Goal: Task Accomplishment & Management: Use online tool/utility

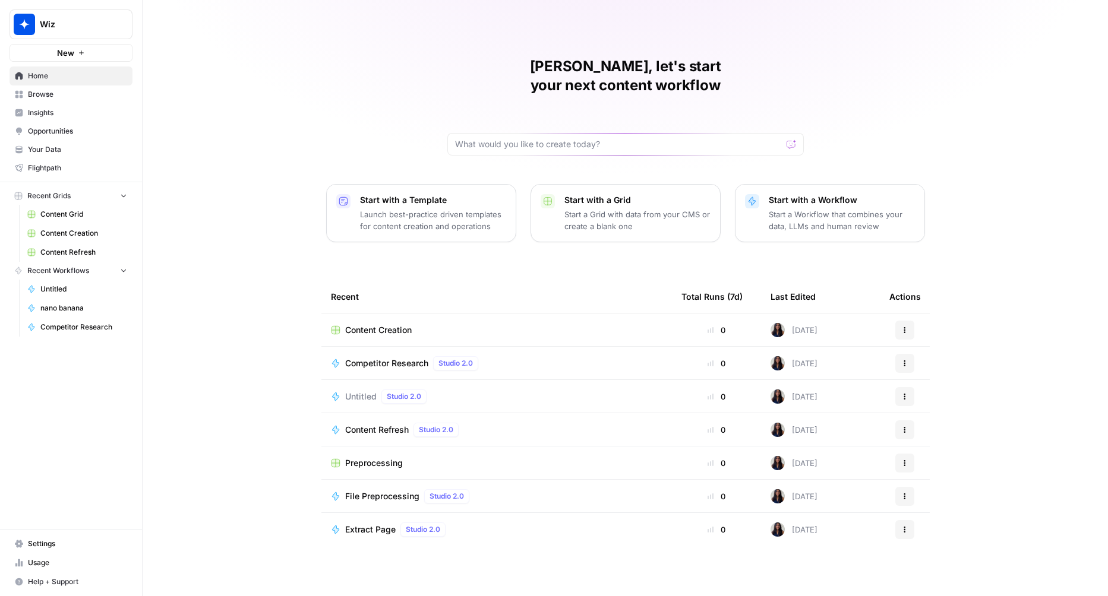
click at [377, 324] on span "Content Creation" at bounding box center [378, 330] width 67 height 12
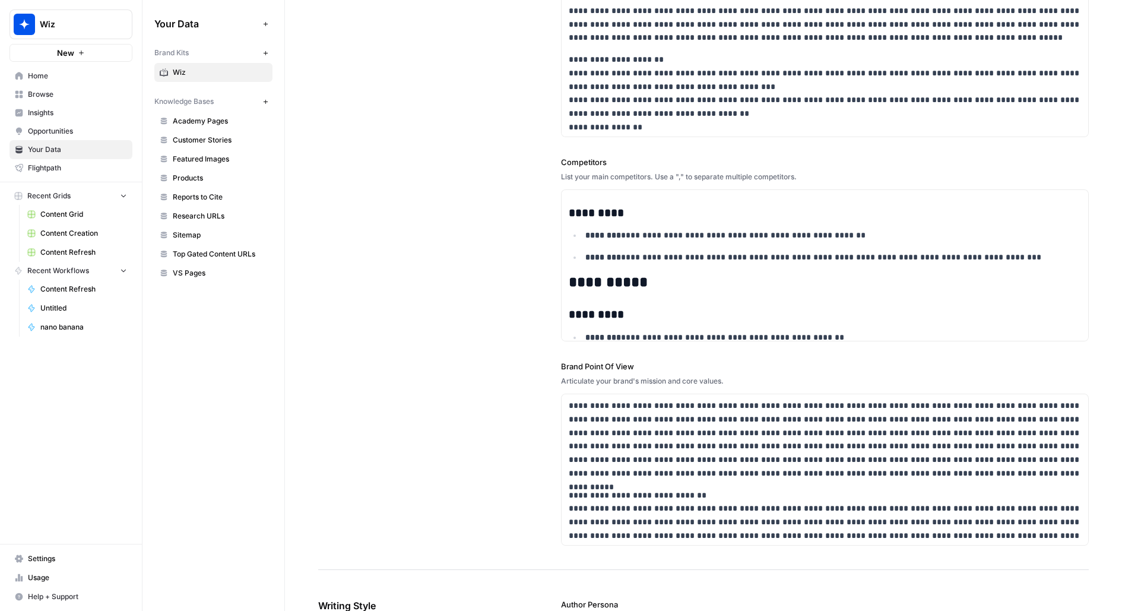
scroll to position [437, 0]
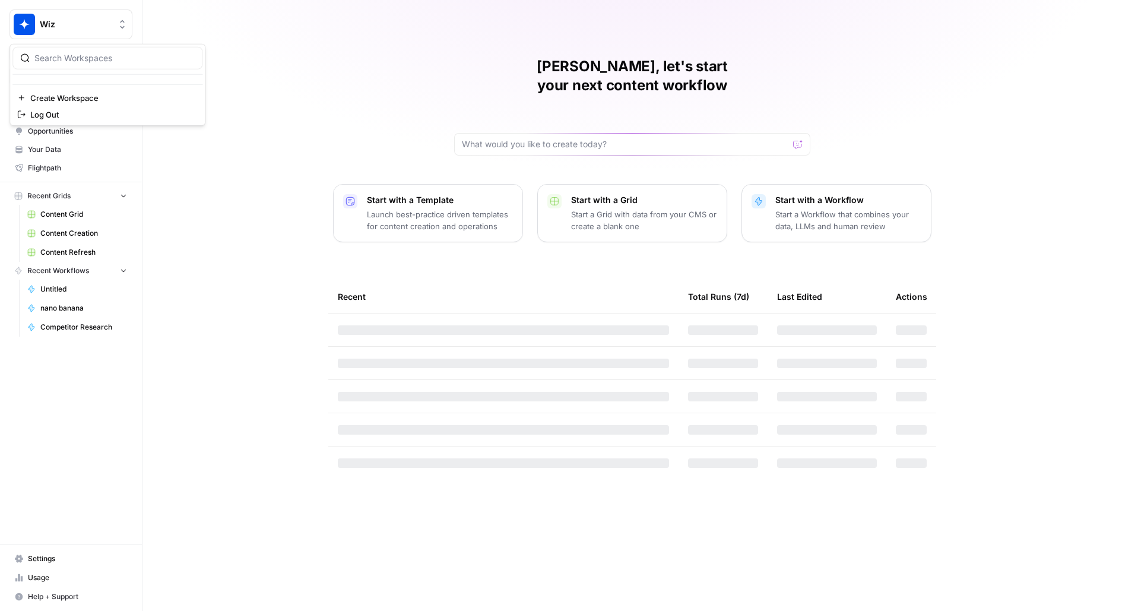
click at [73, 33] on button "Wiz" at bounding box center [71, 25] width 123 height 30
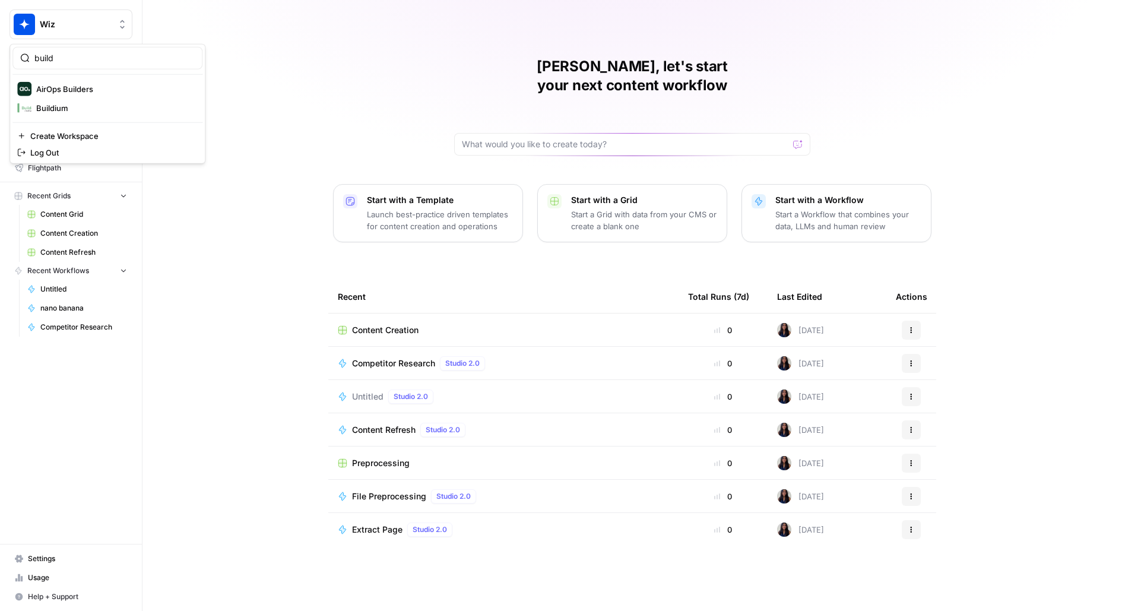
type input "build"
click button "AirOps Builders" at bounding box center [107, 89] width 190 height 19
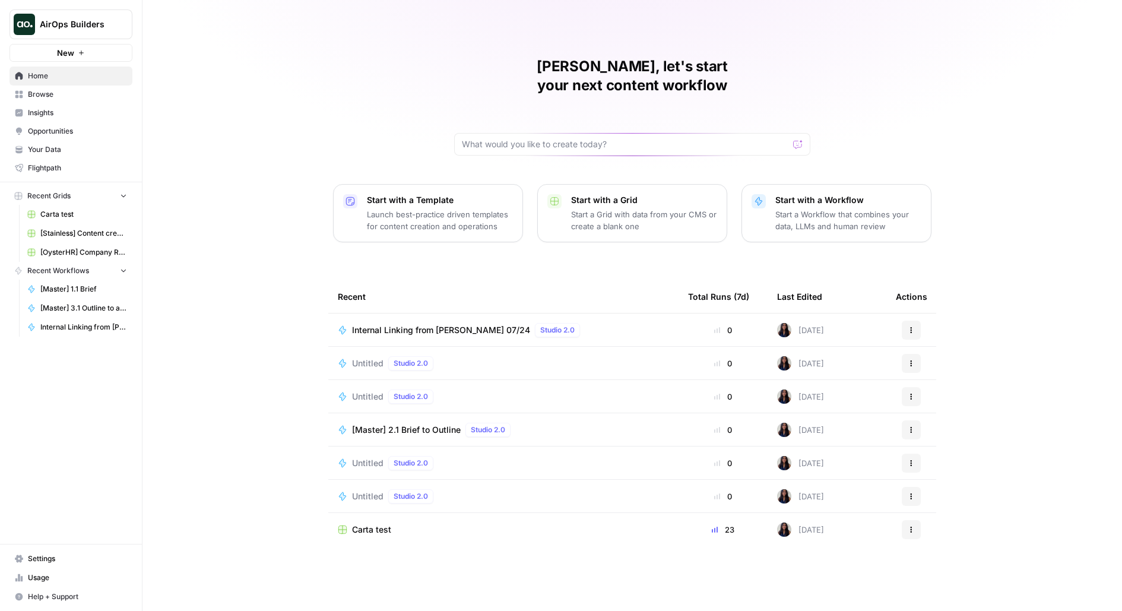
click at [65, 89] on span "Browse" at bounding box center [77, 94] width 99 height 11
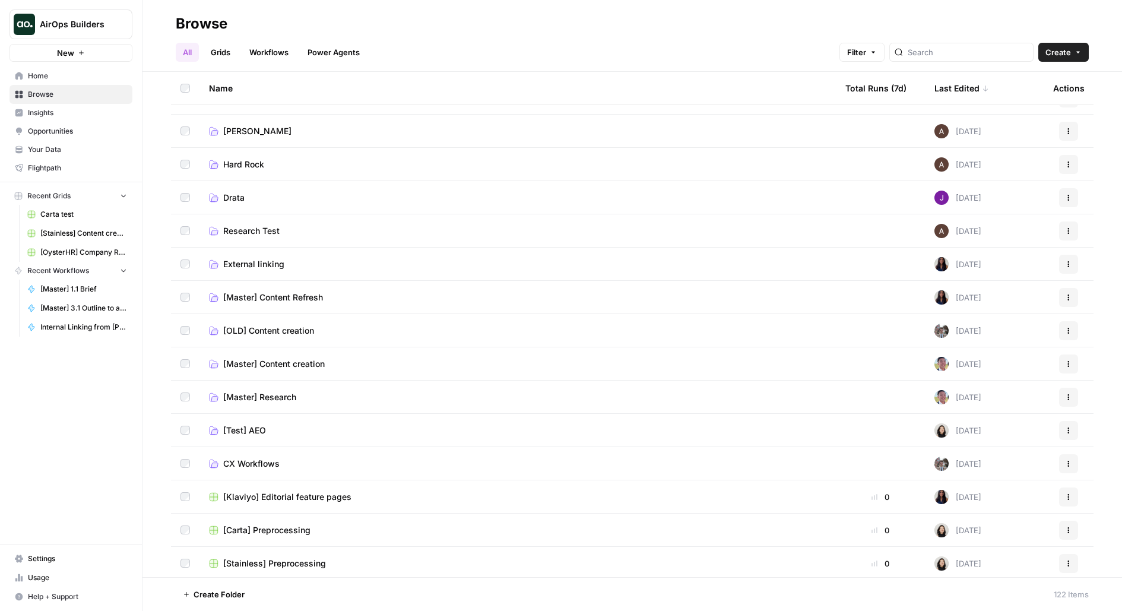
scroll to position [74, 0]
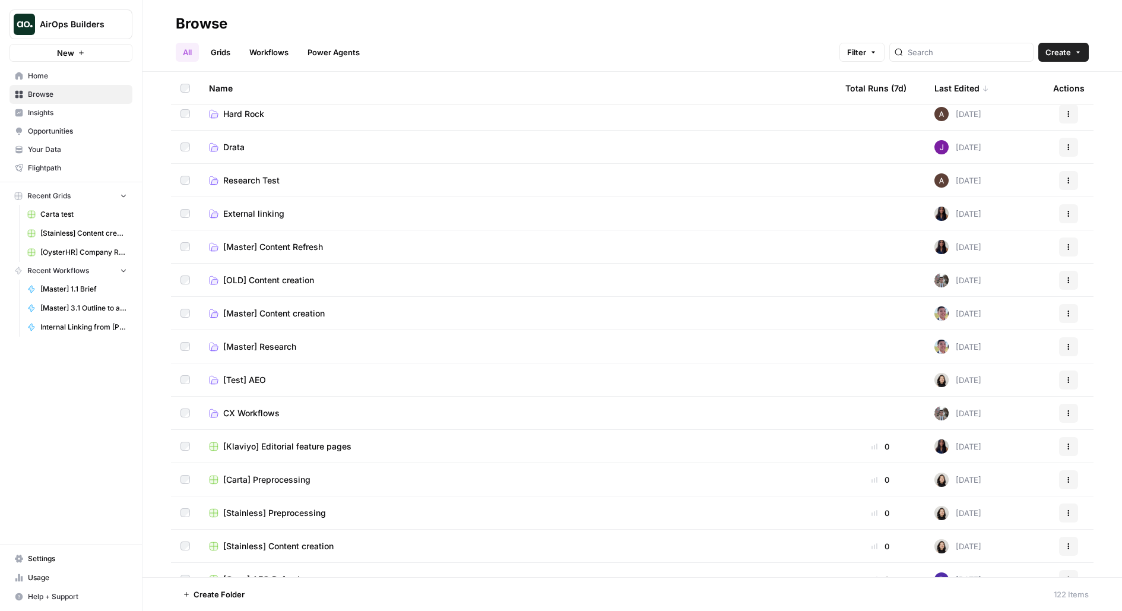
click at [255, 407] on span "CX Workflows" at bounding box center [251, 413] width 56 height 12
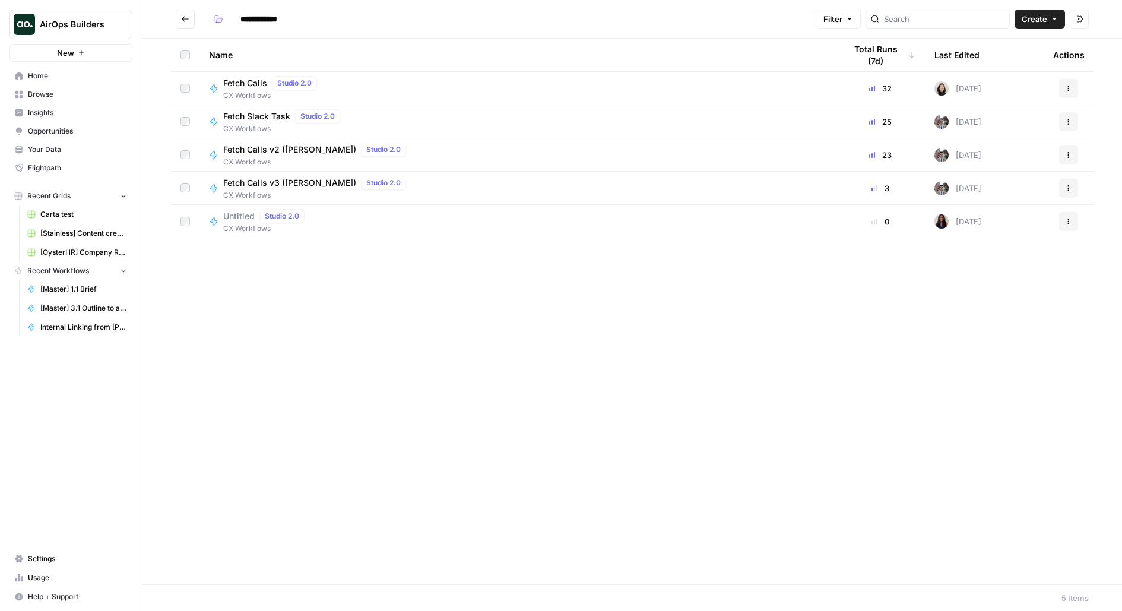
click at [282, 91] on span "CX Workflows" at bounding box center [272, 95] width 99 height 11
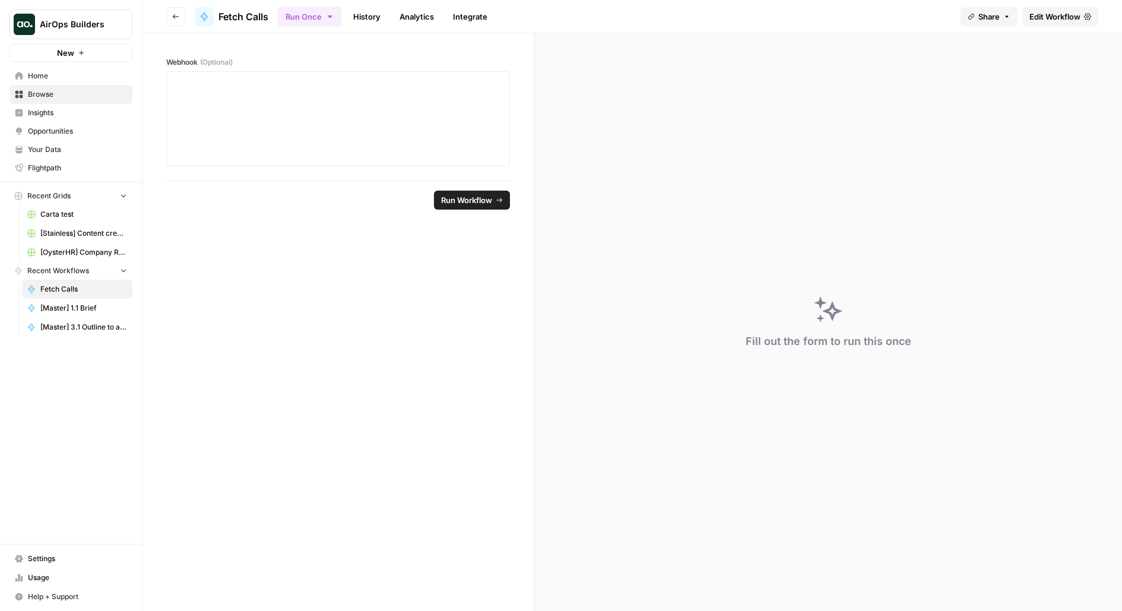
click at [183, 17] on button "Go back" at bounding box center [175, 16] width 19 height 19
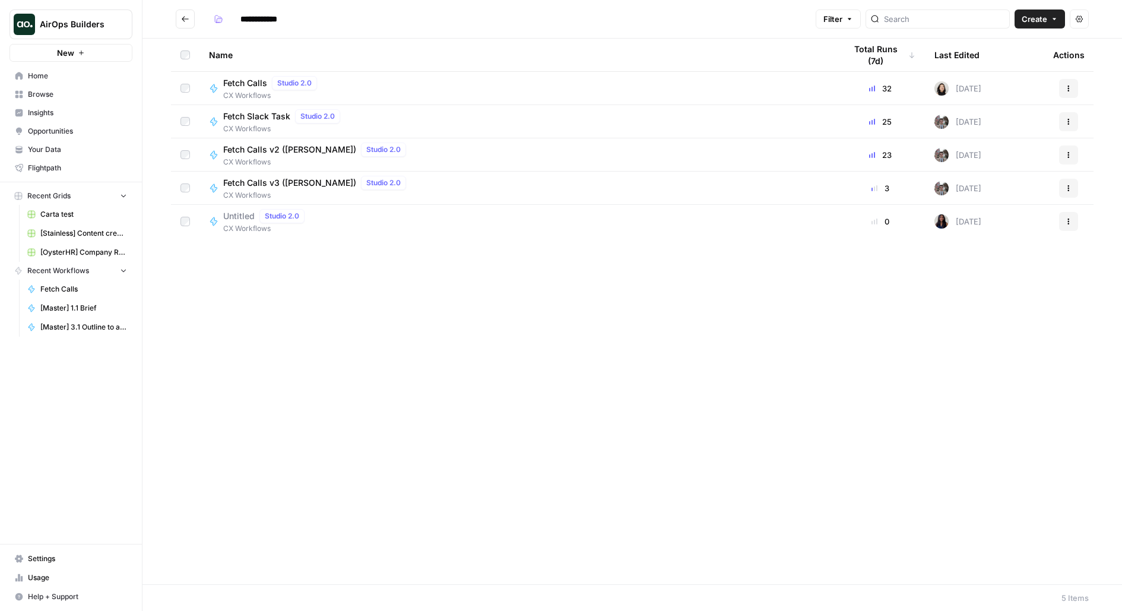
click at [276, 191] on span "CX Workflows" at bounding box center [317, 195] width 188 height 11
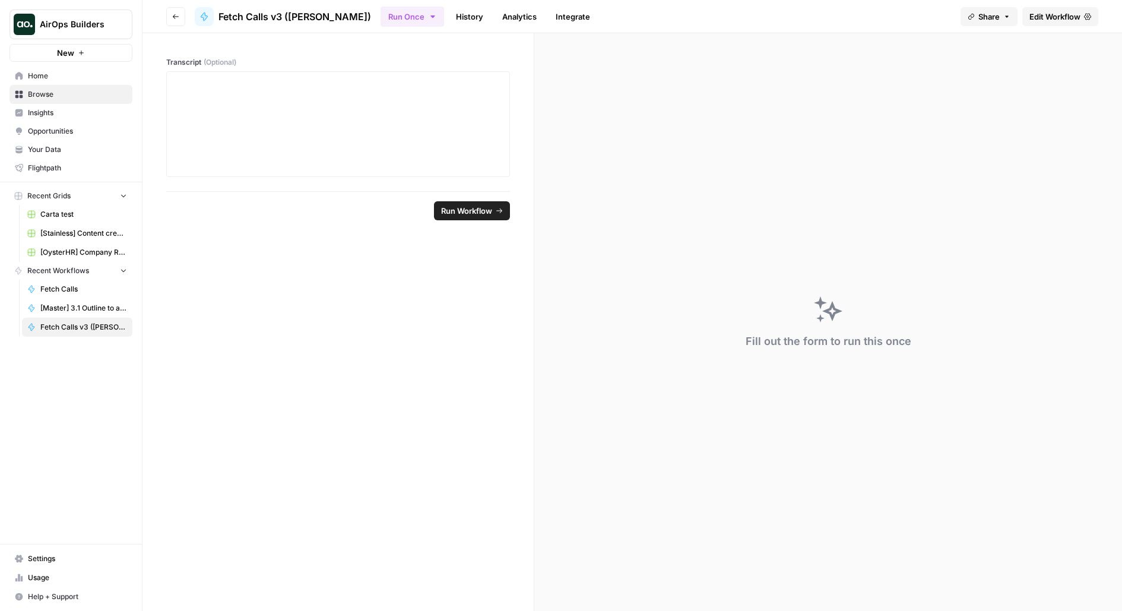
click at [1087, 23] on link "Edit Workflow" at bounding box center [1061, 16] width 76 height 19
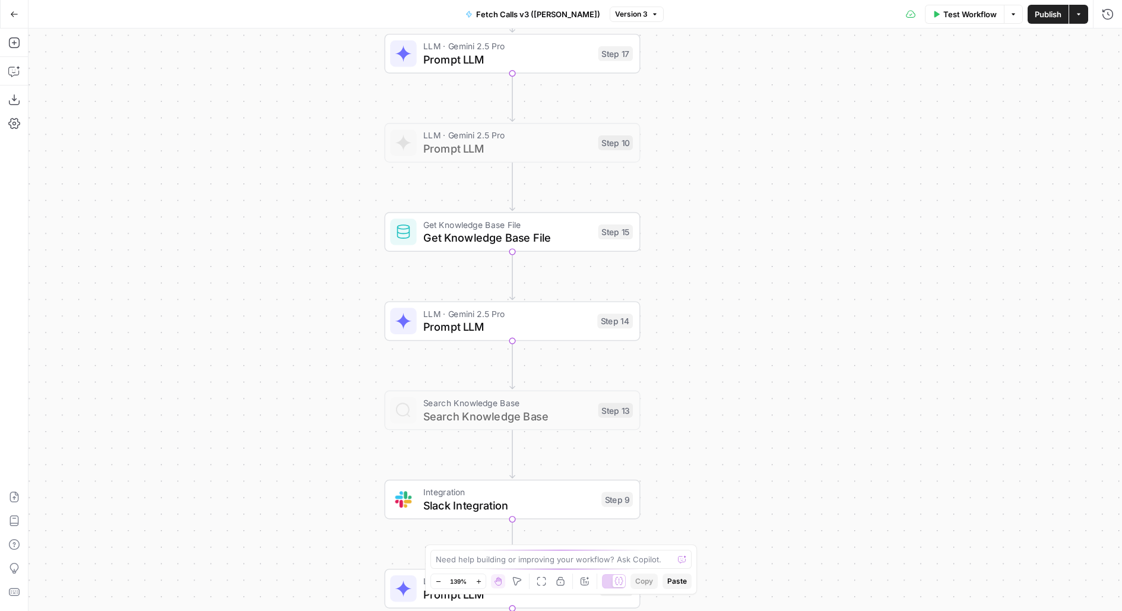
drag, startPoint x: 730, startPoint y: 377, endPoint x: 714, endPoint y: 226, distance: 151.0
click at [716, 227] on div "Workflow Set Inputs Inputs LLM · Gemini 2.5 Pro Prompt LLM Step 17 LLM · Gemini…" at bounding box center [576, 320] width 1094 height 583
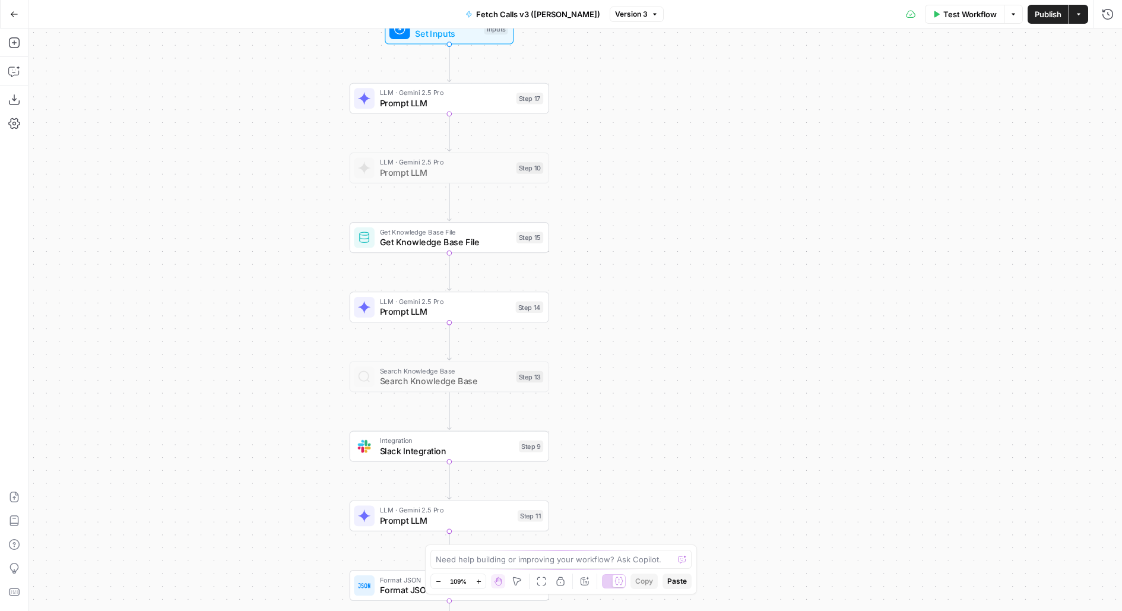
click at [483, 249] on div "Get Knowledge Base File Get Knowledge Base File Step 15 Copy step Delete step A…" at bounding box center [450, 237] width 200 height 31
type input "Retool"
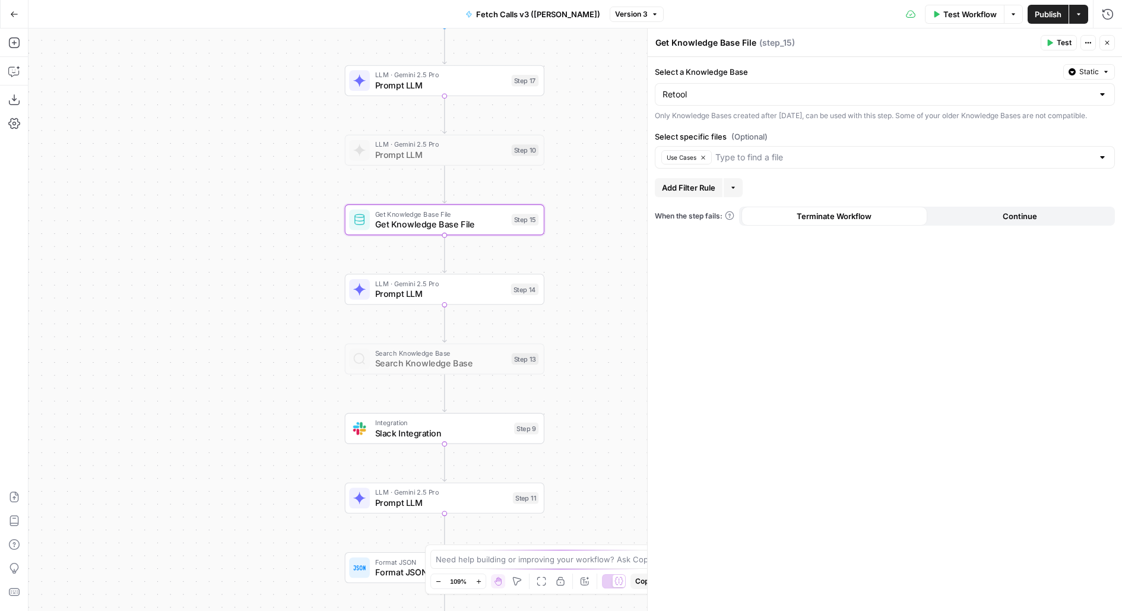
drag, startPoint x: 584, startPoint y: 145, endPoint x: 567, endPoint y: 91, distance: 56.7
click at [567, 91] on div "Workflow Set Inputs Inputs LLM · Gemini 2.5 Pro Prompt LLM Step 17 LLM · Gemini…" at bounding box center [576, 320] width 1094 height 583
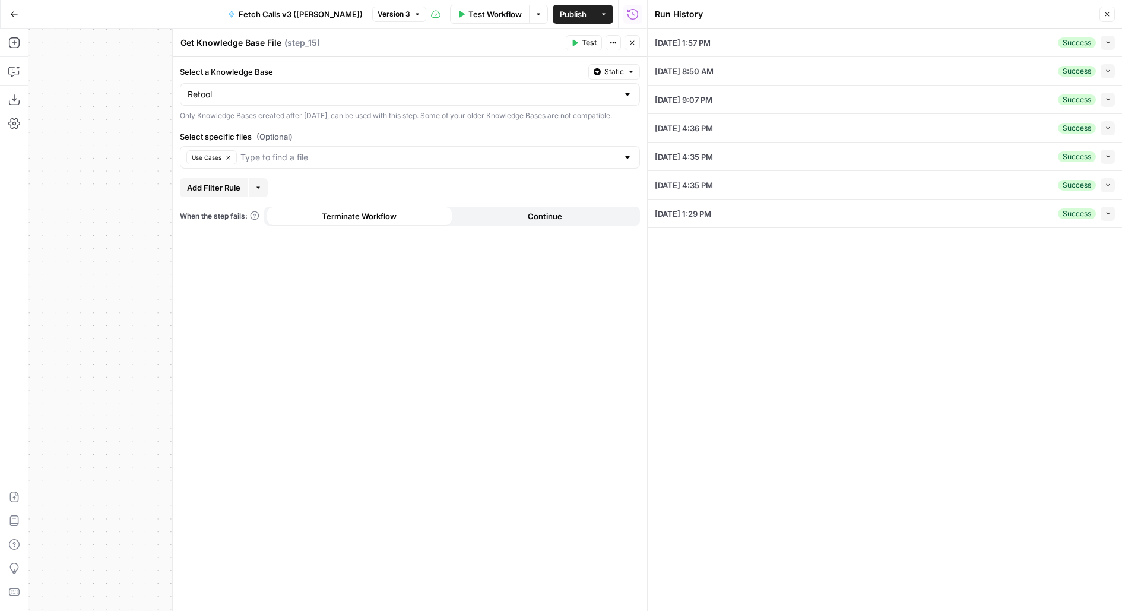
click at [1111, 42] on icon "button" at bounding box center [1108, 42] width 7 height 7
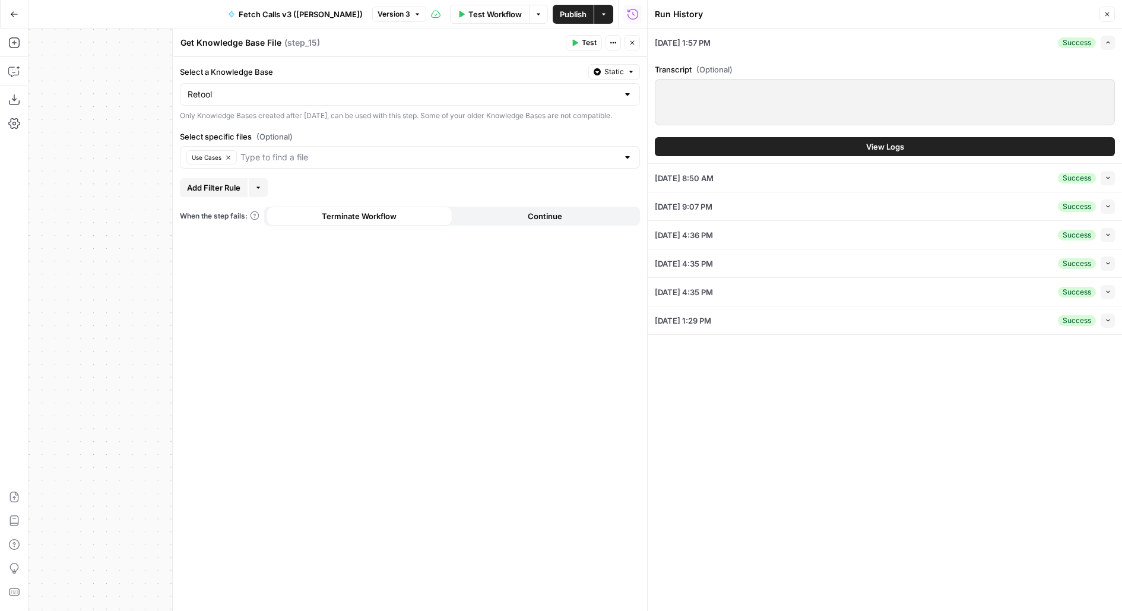
click at [851, 149] on button "View Logs" at bounding box center [885, 146] width 460 height 19
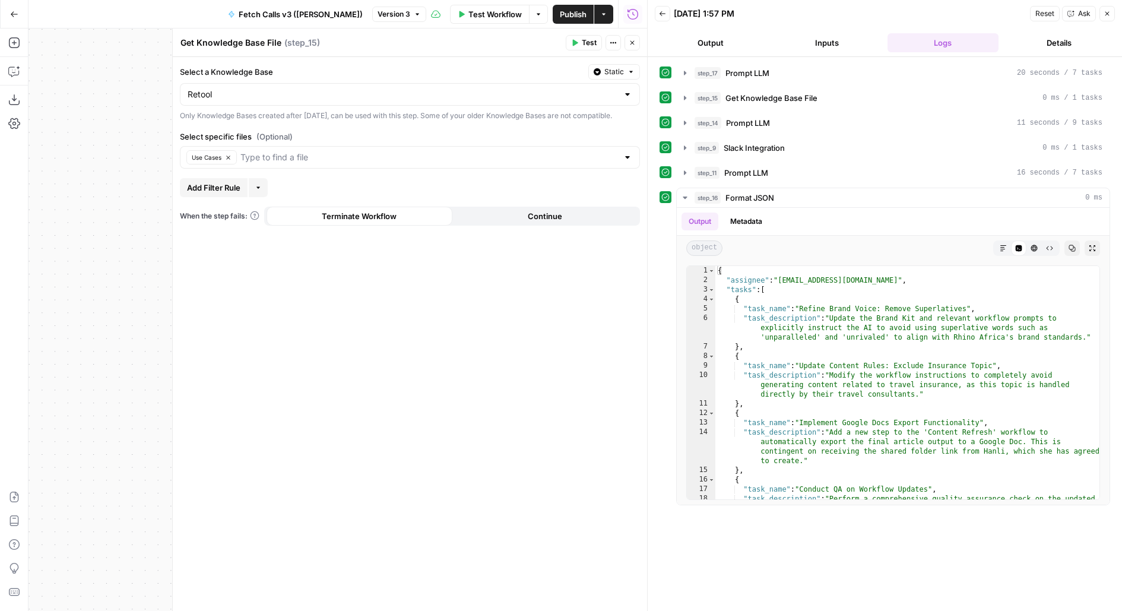
click at [631, 40] on icon "button" at bounding box center [632, 42] width 7 height 7
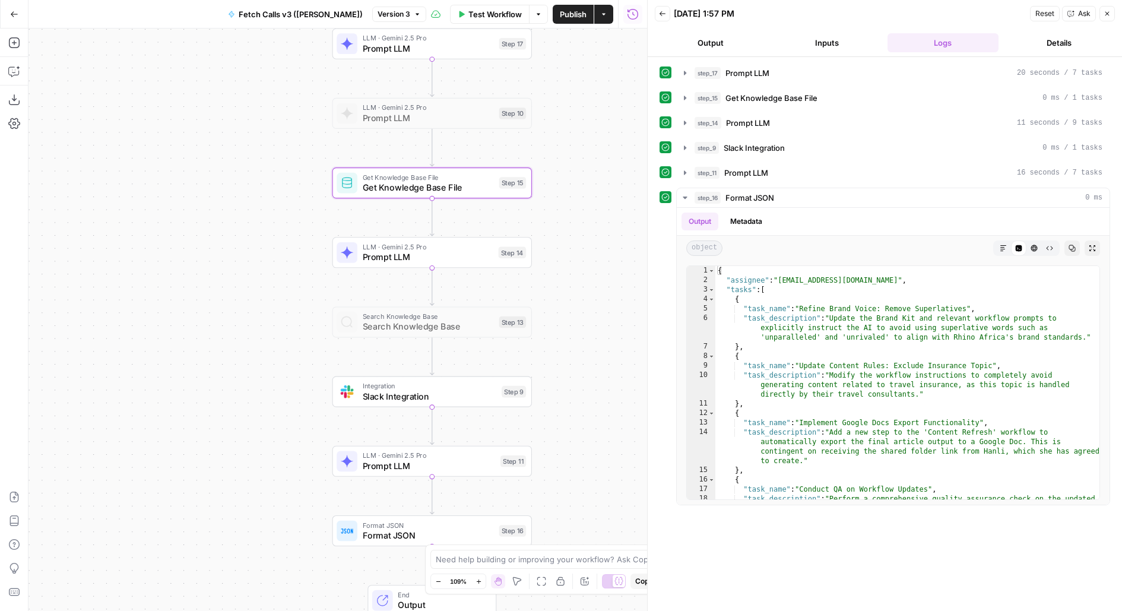
click at [815, 46] on button "Inputs" at bounding box center [827, 42] width 112 height 19
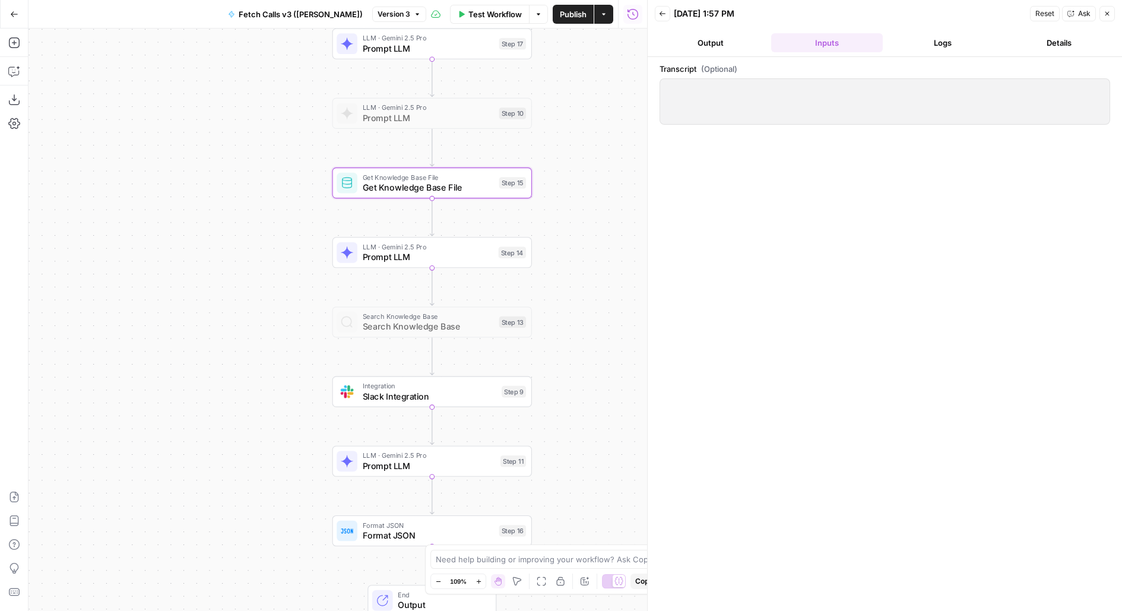
click at [936, 46] on button "Logs" at bounding box center [944, 42] width 112 height 19
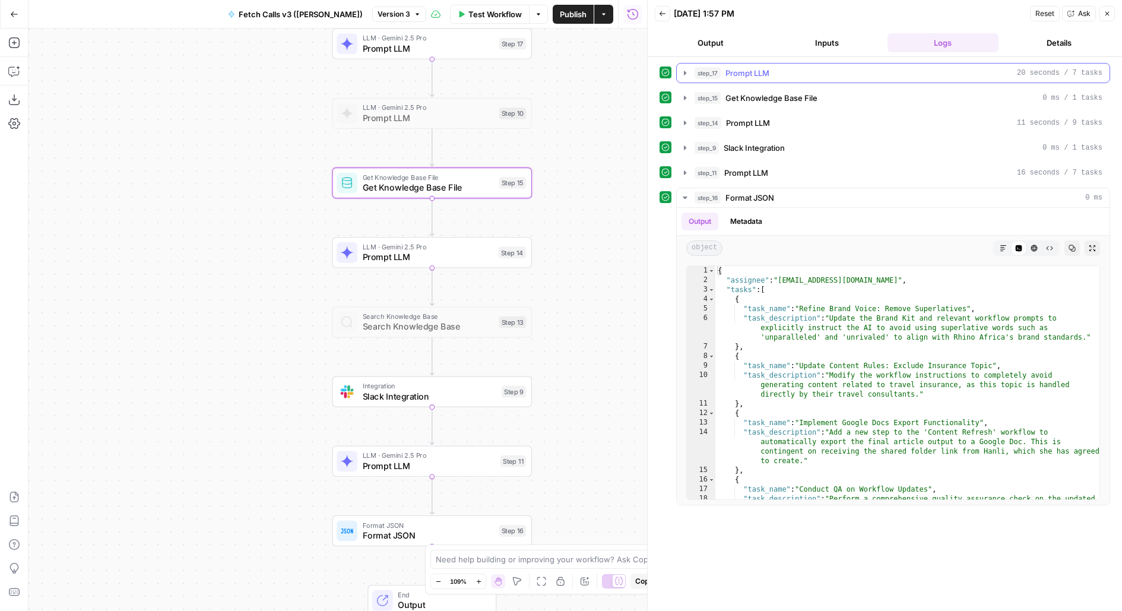
click at [788, 68] on div "step_17 Prompt LLM 20 seconds / 7 tasks" at bounding box center [899, 73] width 408 height 12
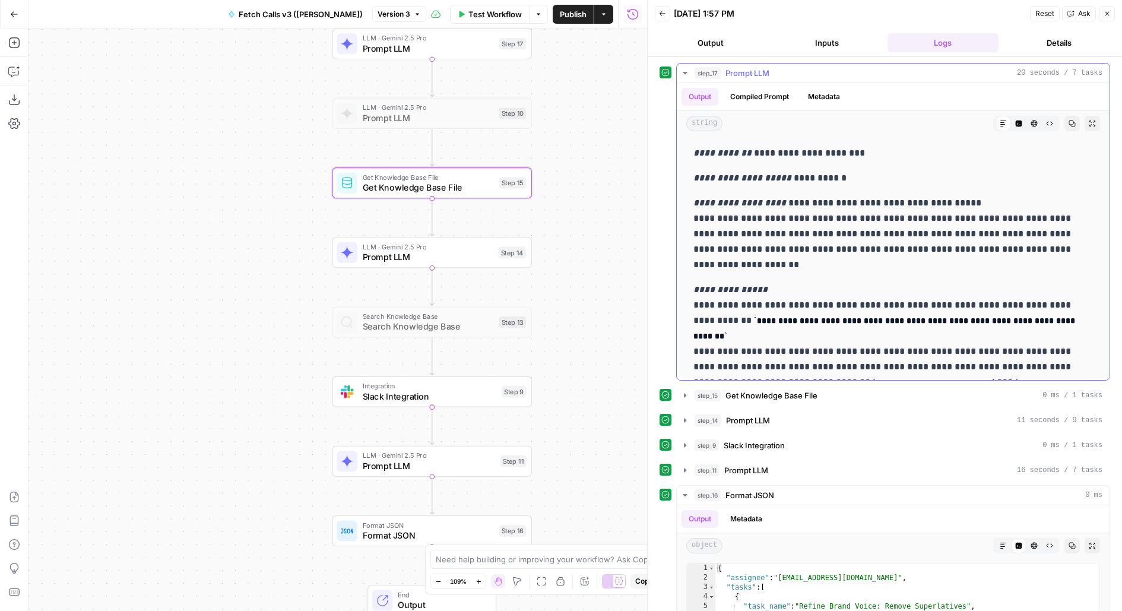
click at [788, 68] on div "step_17 Prompt LLM 20 seconds / 7 tasks" at bounding box center [899, 73] width 408 height 12
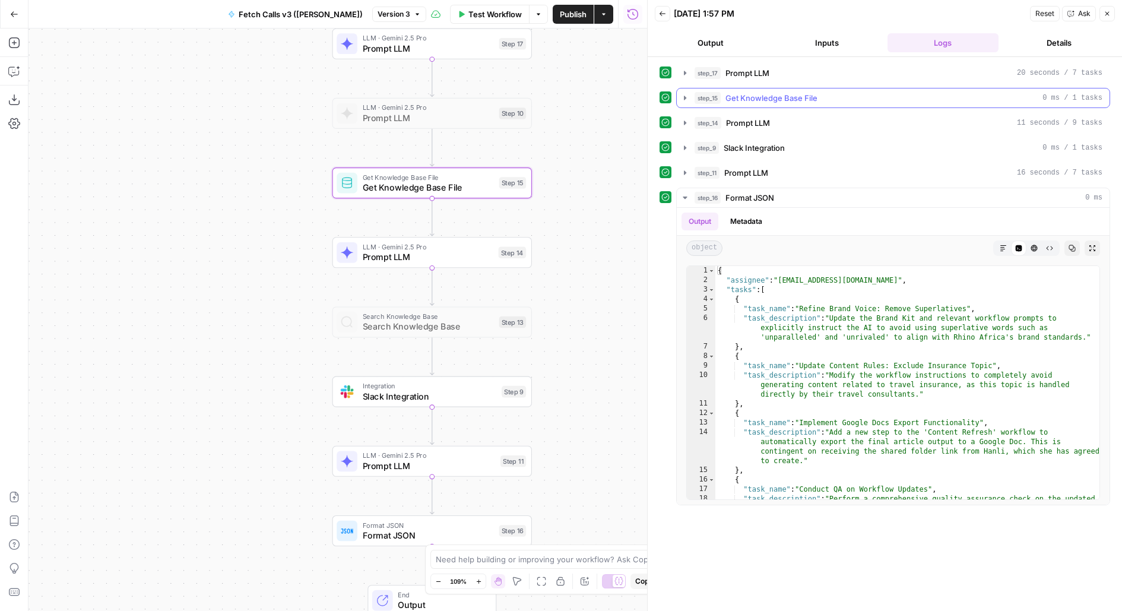
click at [784, 99] on span "Get Knowledge Base File" at bounding box center [772, 98] width 92 height 12
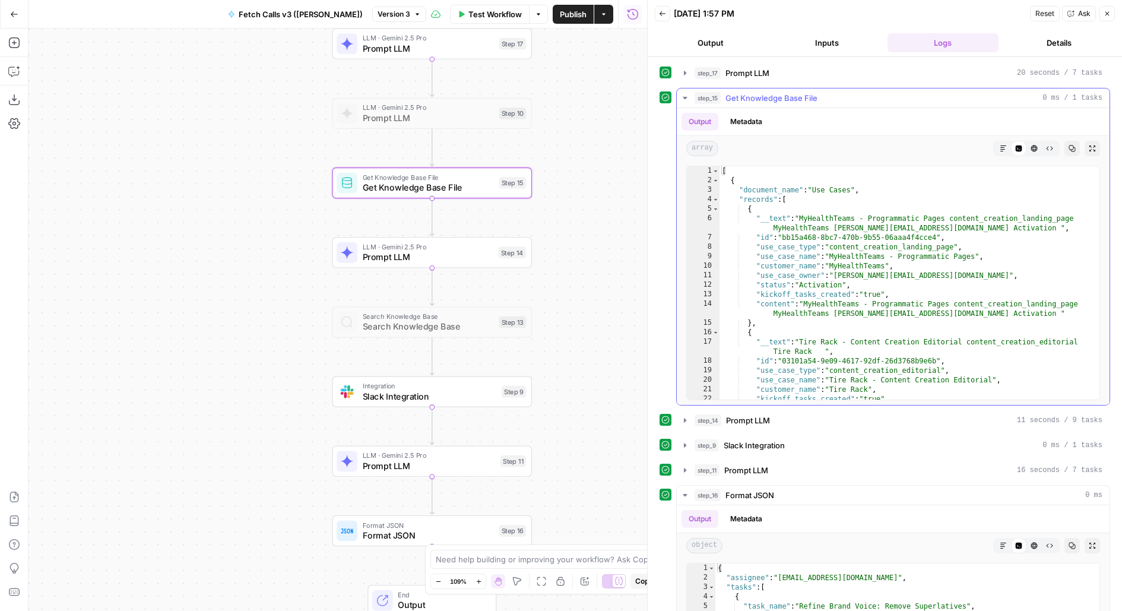
click at [784, 99] on span "Get Knowledge Base File" at bounding box center [772, 98] width 92 height 12
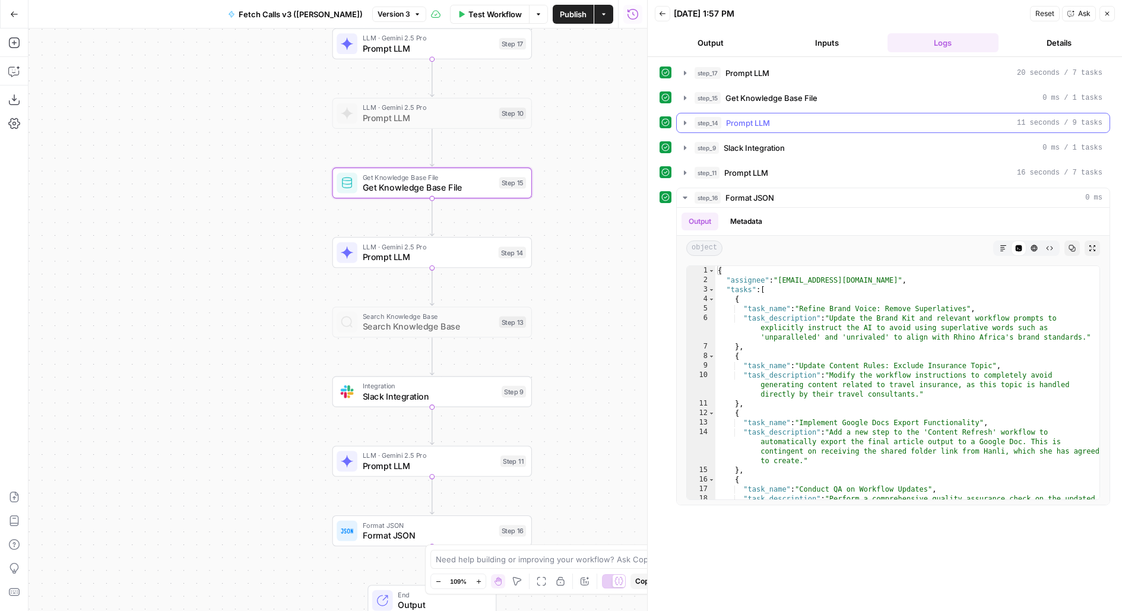
click at [782, 119] on div "step_14 Prompt LLM 11 seconds / 9 tasks" at bounding box center [899, 123] width 408 height 12
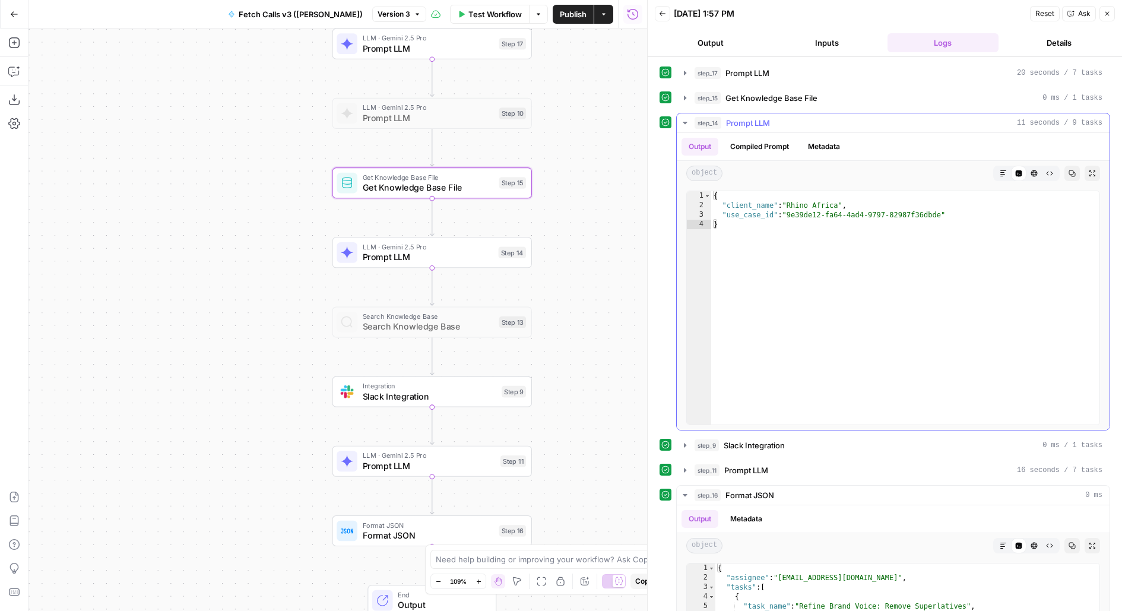
click at [782, 119] on div "step_14 Prompt LLM 11 seconds / 9 tasks" at bounding box center [899, 123] width 408 height 12
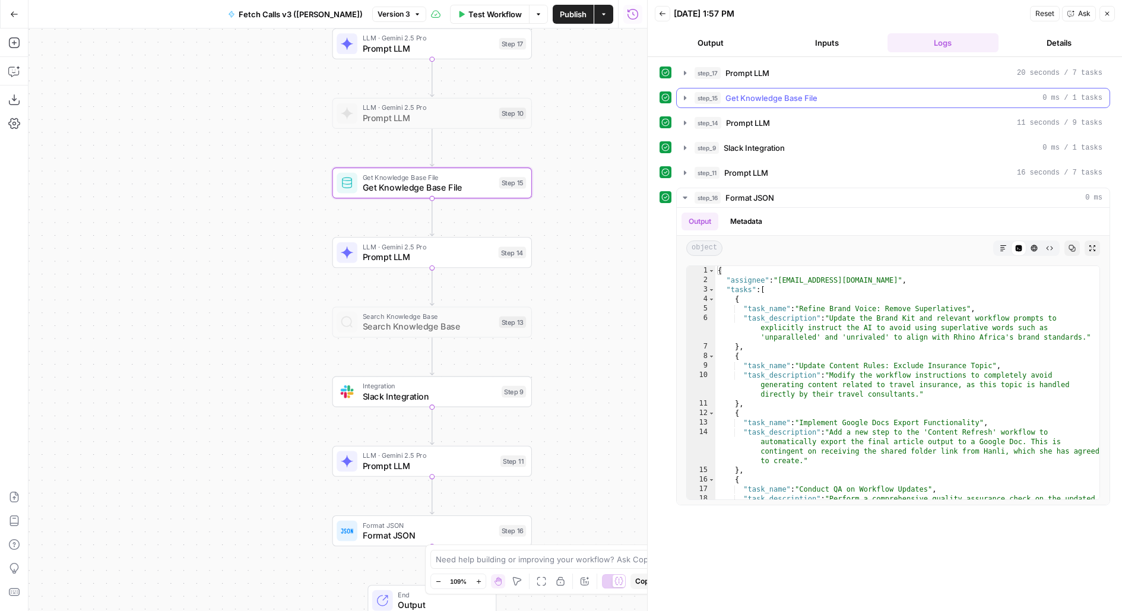
click at [782, 99] on span "Get Knowledge Base File" at bounding box center [772, 98] width 92 height 12
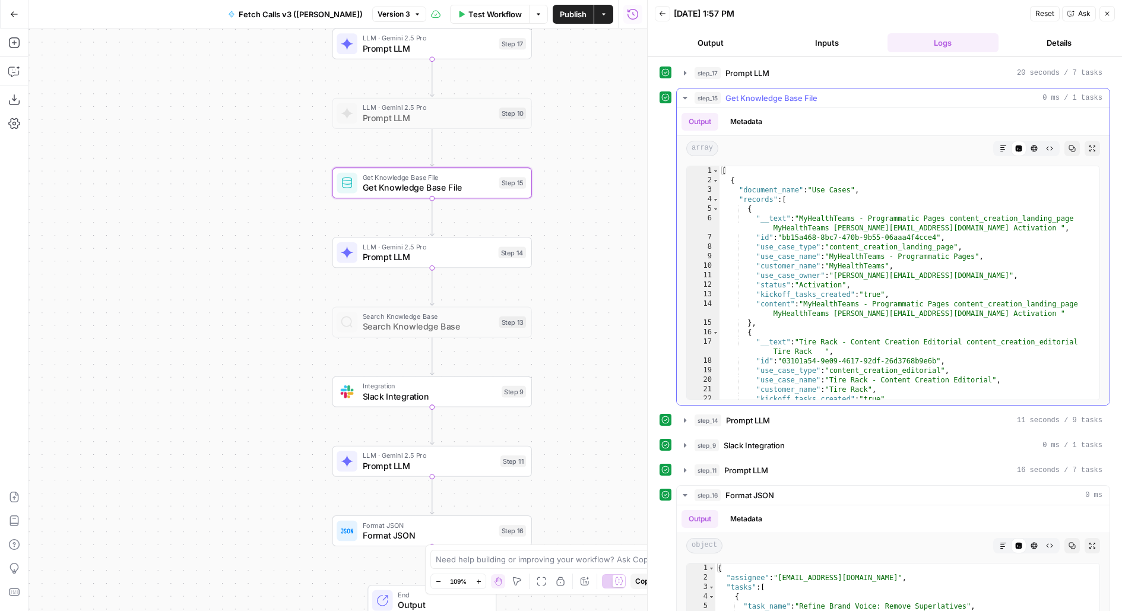
click at [780, 101] on span "Get Knowledge Base File" at bounding box center [772, 98] width 92 height 12
